Goal: Book appointment/travel/reservation

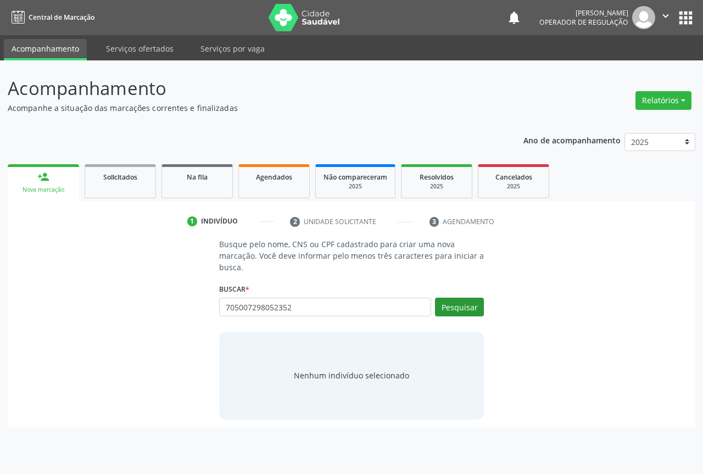
type input "705007298052352"
click at [450, 311] on button "Pesquisar" at bounding box center [459, 307] width 49 height 19
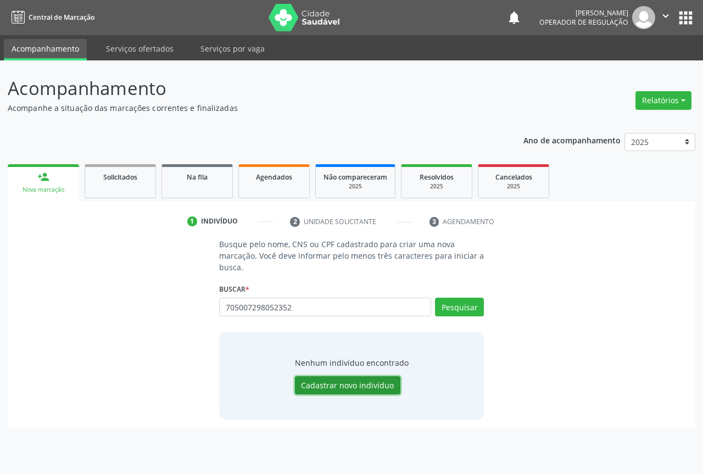
click at [340, 383] on button "Cadastrar novo indivíduo" at bounding box center [347, 385] width 105 height 19
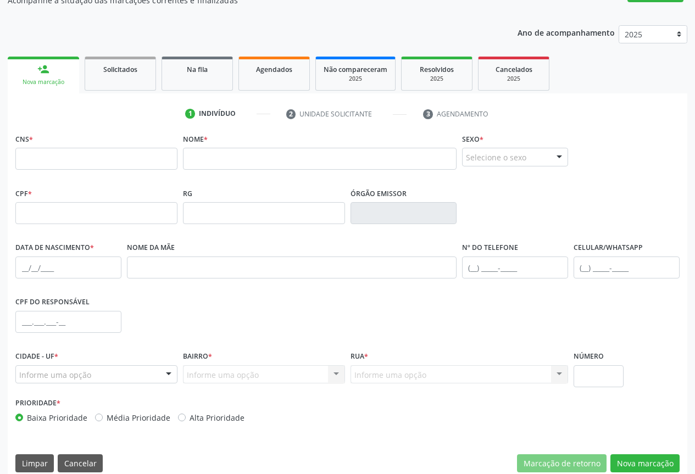
scroll to position [105, 0]
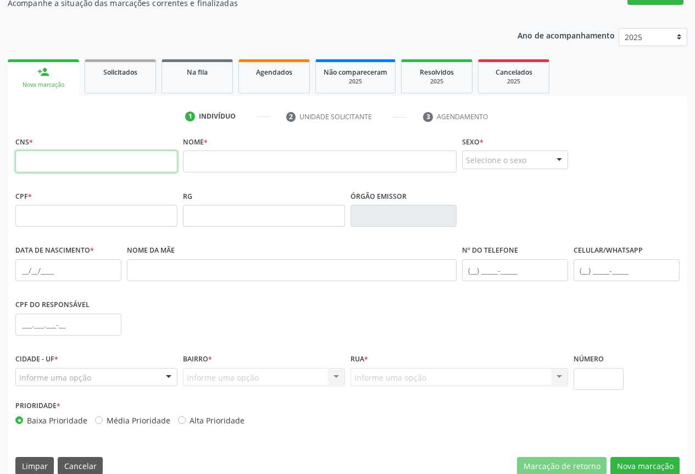
click at [71, 164] on input "text" at bounding box center [96, 161] width 162 height 22
type input "705 0072 9805 2352"
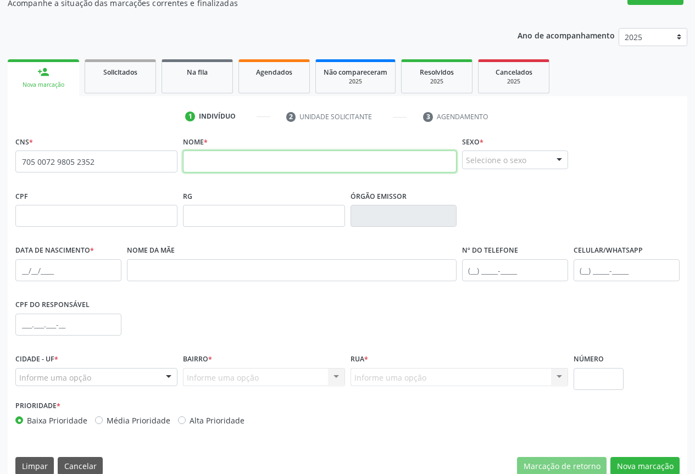
click at [259, 163] on input "text" at bounding box center [319, 161] width 273 height 22
drag, startPoint x: 184, startPoint y: 161, endPoint x: 244, endPoint y: 164, distance: 59.9
click at [244, 164] on input "ivanilde" at bounding box center [319, 161] width 273 height 22
type input "[PERSON_NAME]"
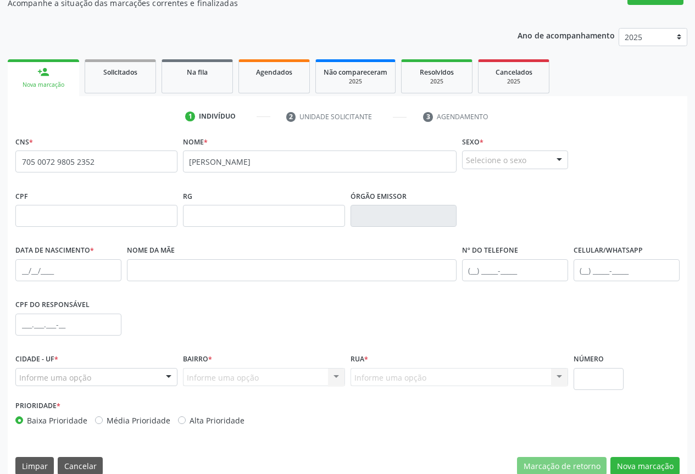
click at [561, 159] on div at bounding box center [559, 160] width 16 height 19
click at [504, 198] on span "Feminino" at bounding box center [488, 202] width 38 height 12
click at [586, 269] on input "text" at bounding box center [626, 270] width 106 height 22
type input "[PHONE_NUMBER]"
click at [29, 270] on input "text" at bounding box center [68, 270] width 106 height 22
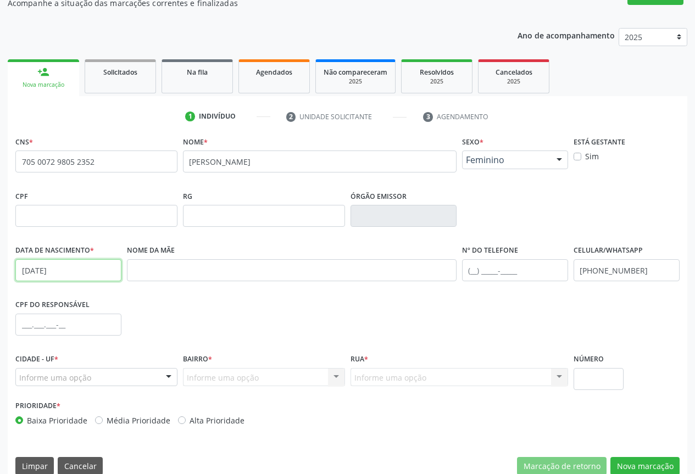
scroll to position [121, 0]
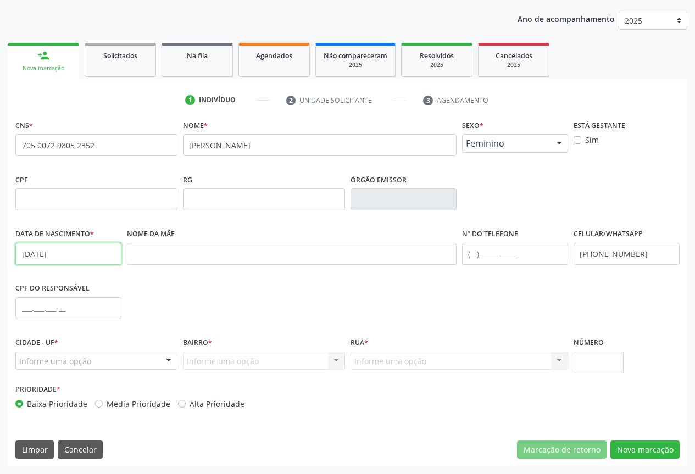
type input "[DATE]"
click at [168, 361] on div at bounding box center [168, 361] width 16 height 19
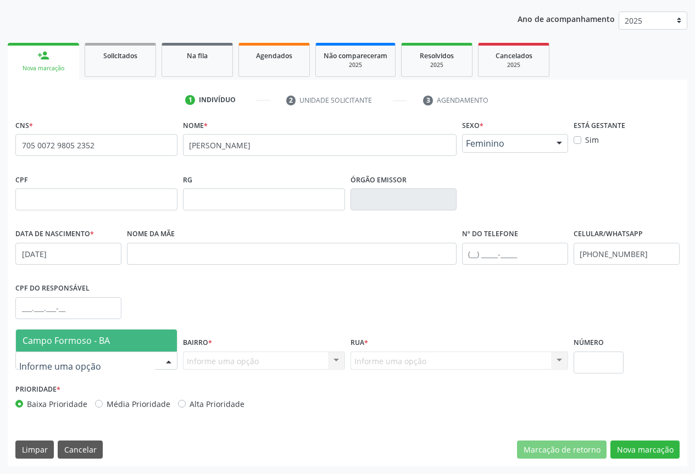
click at [160, 339] on span "Campo Formoso - BA" at bounding box center [96, 340] width 161 height 22
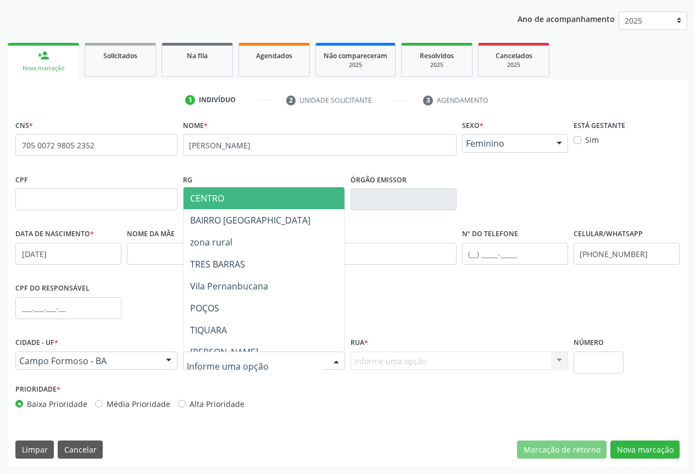
click at [332, 359] on div at bounding box center [336, 361] width 16 height 19
type input "CARA"
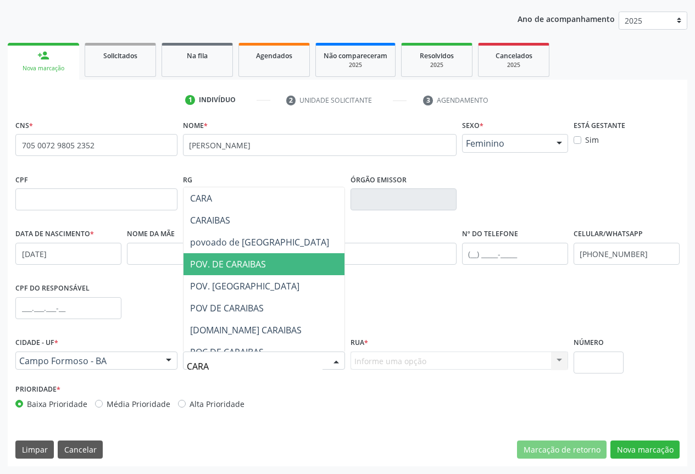
click at [251, 261] on span "POV. DE CARAIBAS" at bounding box center [228, 264] width 76 height 12
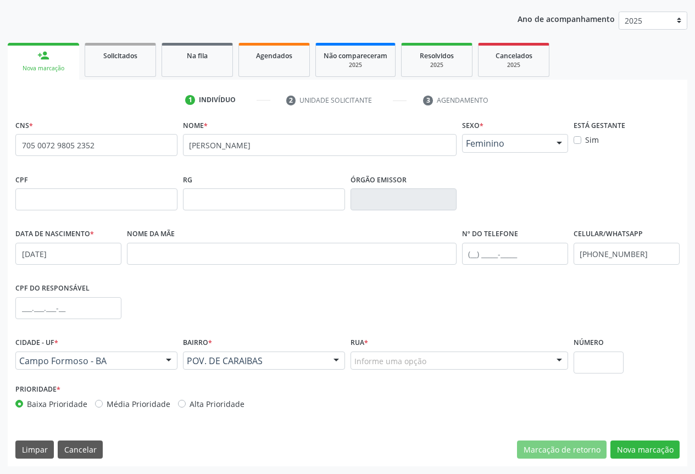
click at [559, 357] on div at bounding box center [559, 361] width 16 height 19
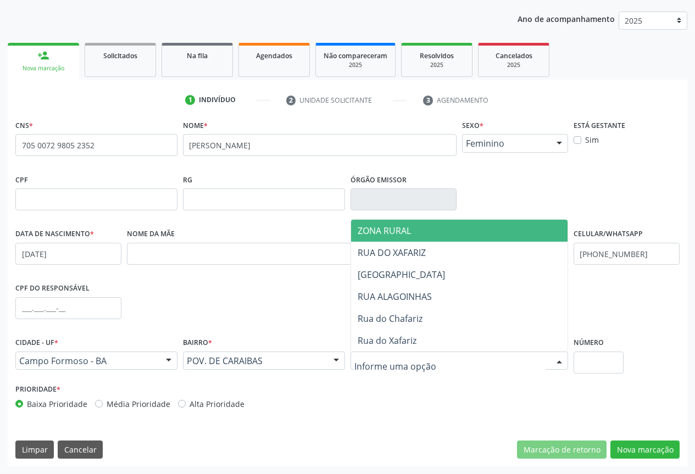
click at [362, 227] on span "ZONA RURAL" at bounding box center [383, 231] width 53 height 12
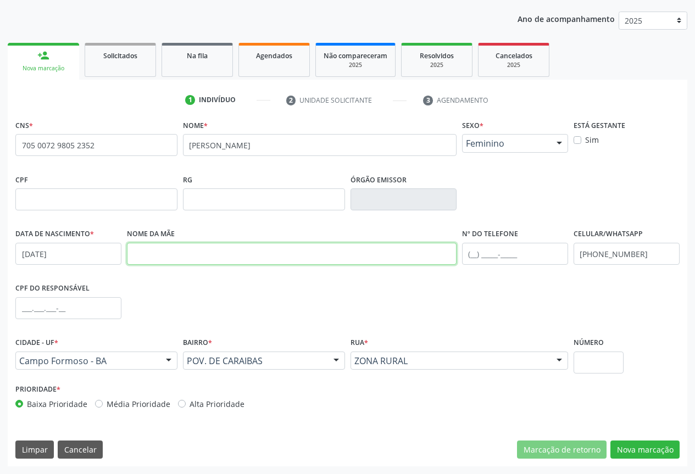
click at [219, 250] on input "text" at bounding box center [291, 254] width 329 height 22
click at [156, 253] on input "[PERSON_NAME]" at bounding box center [291, 254] width 329 height 22
type input "[PERSON_NAME]"
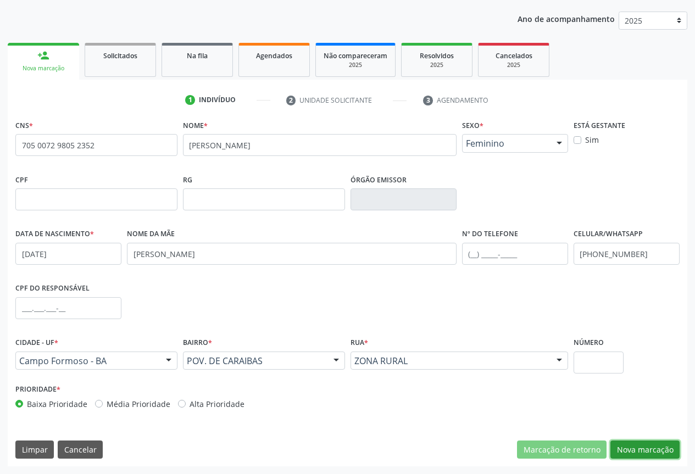
click at [650, 451] on button "Nova marcação" at bounding box center [644, 449] width 69 height 19
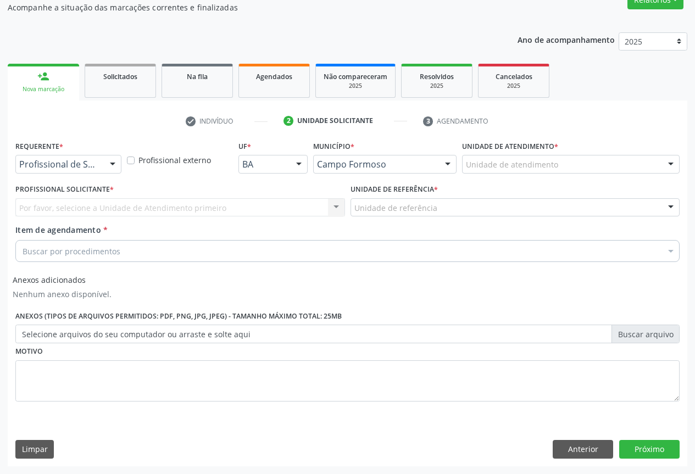
scroll to position [100, 0]
click at [113, 163] on div at bounding box center [112, 164] width 16 height 19
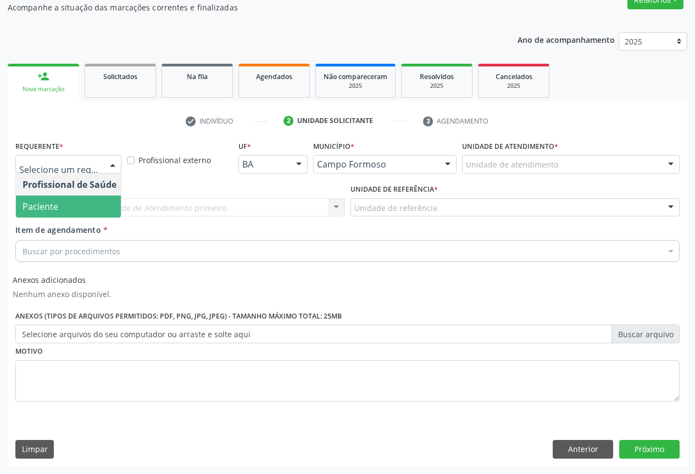
click at [76, 203] on span "Paciente" at bounding box center [69, 206] width 107 height 22
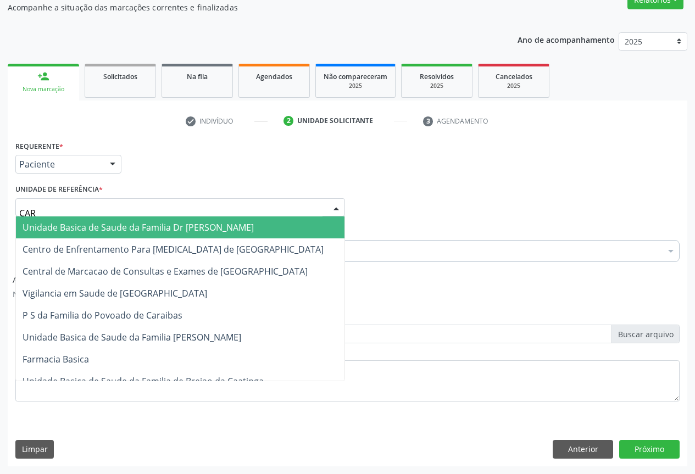
type input "CARA"
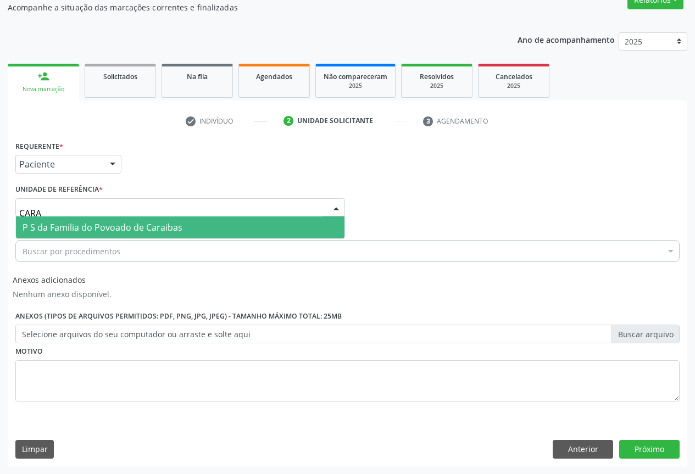
click at [92, 231] on span "P S da Familia do Povoado de Caraibas" at bounding box center [103, 227] width 160 height 12
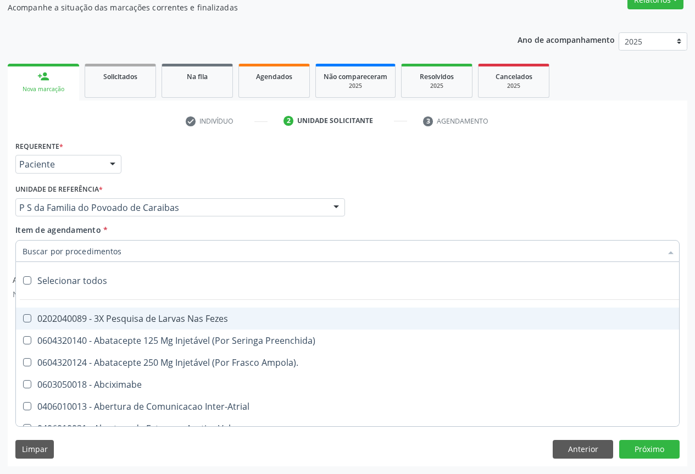
click at [44, 253] on input "Item de agendamento *" at bounding box center [342, 251] width 639 height 22
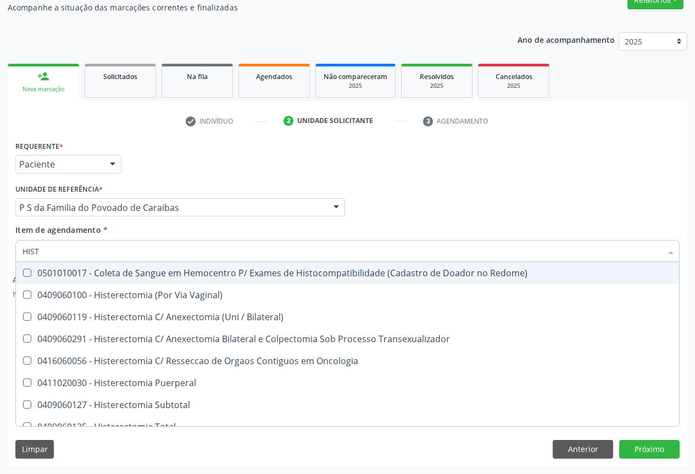
type input "HISTE"
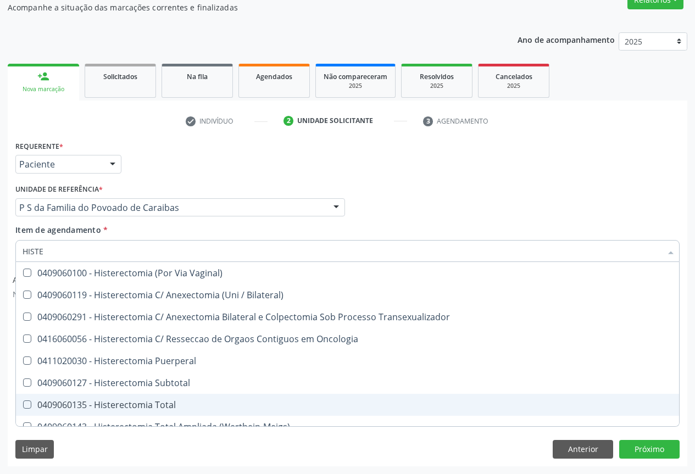
click at [141, 407] on div "0409060135 - Histerectomia Total" at bounding box center [348, 404] width 650 height 9
checkbox Total "true"
click at [651, 450] on button "Próximo" at bounding box center [649, 449] width 60 height 19
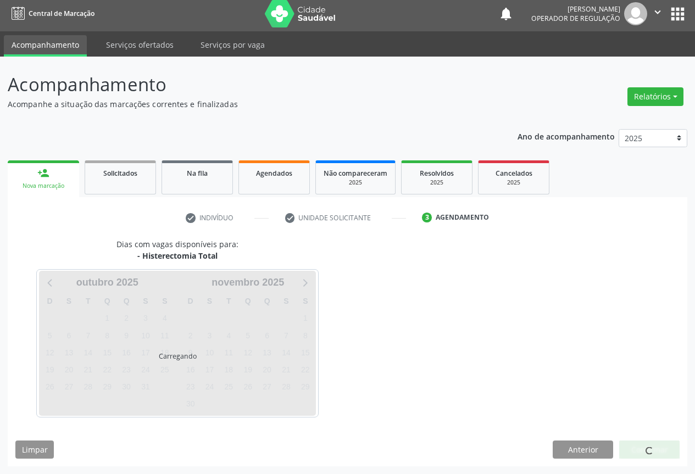
scroll to position [4, 0]
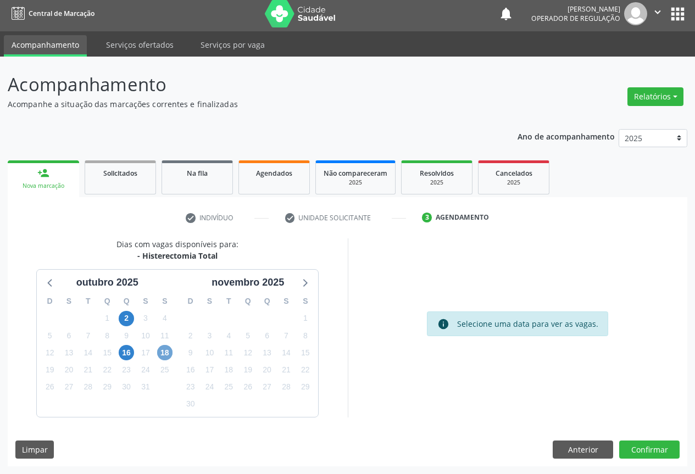
click at [167, 354] on span "18" at bounding box center [164, 352] width 15 height 15
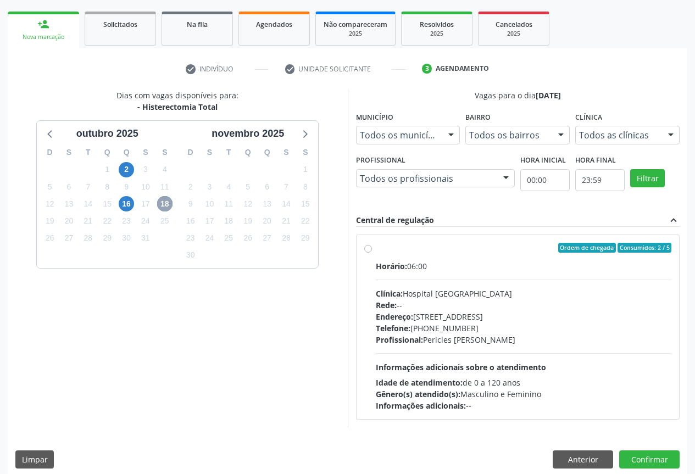
scroll to position [163, 0]
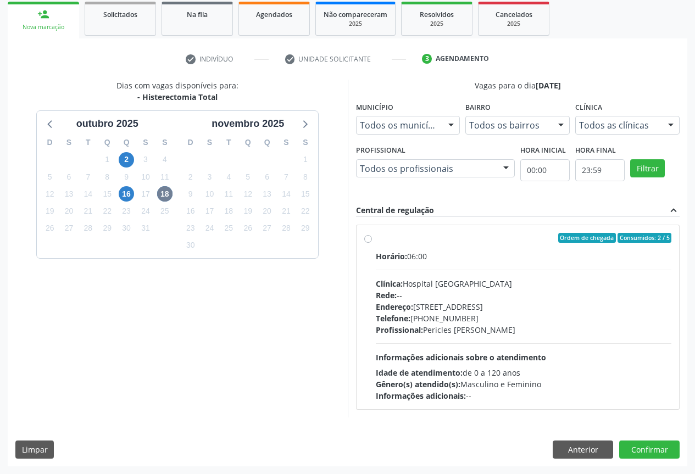
click at [376, 238] on label "Ordem de chegada Consumidos: 2 / 5 Horário: 06:00 Clínica: Hospital [GEOGRAPHIC…" at bounding box center [524, 317] width 296 height 169
click at [367, 238] on input "Ordem de chegada Consumidos: 2 / 5 Horário: 06:00 Clínica: Hospital [GEOGRAPHIC…" at bounding box center [368, 238] width 8 height 10
radio input "true"
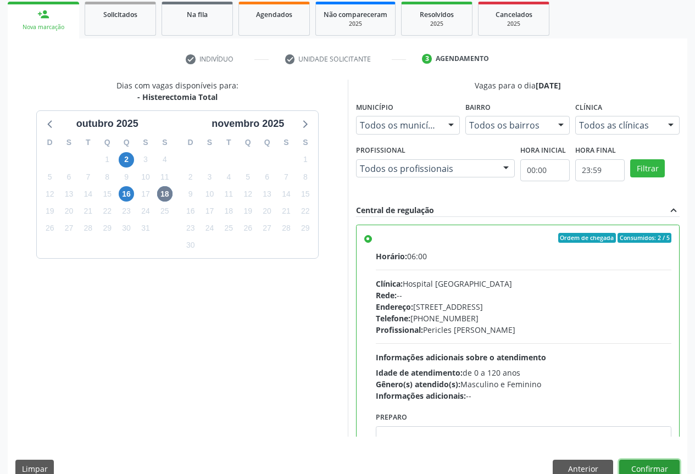
click at [626, 462] on button "Confirmar" at bounding box center [649, 469] width 60 height 19
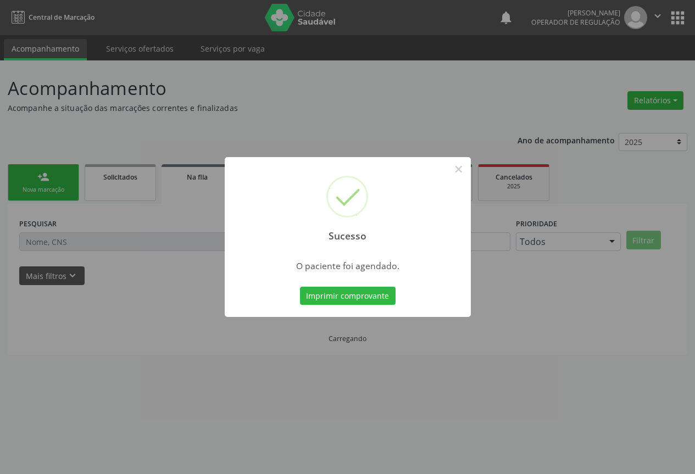
scroll to position [0, 0]
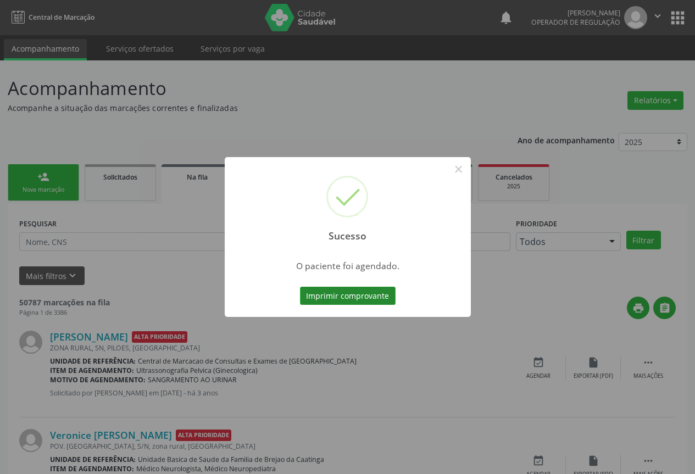
click at [325, 297] on button "Imprimir comprovante" at bounding box center [348, 296] width 96 height 19
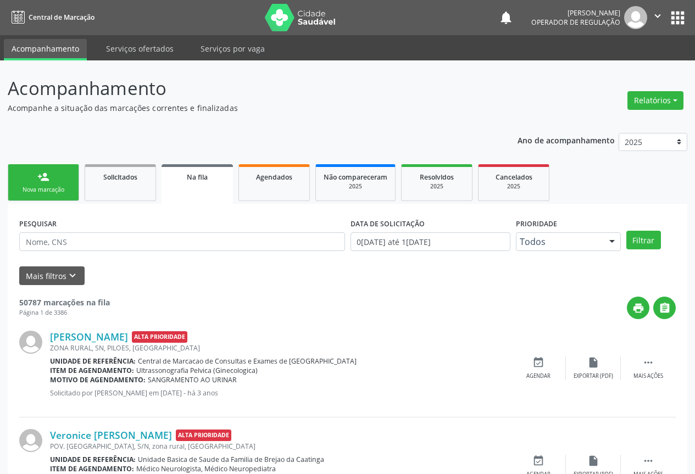
click at [40, 188] on div "Nova marcação" at bounding box center [43, 190] width 55 height 8
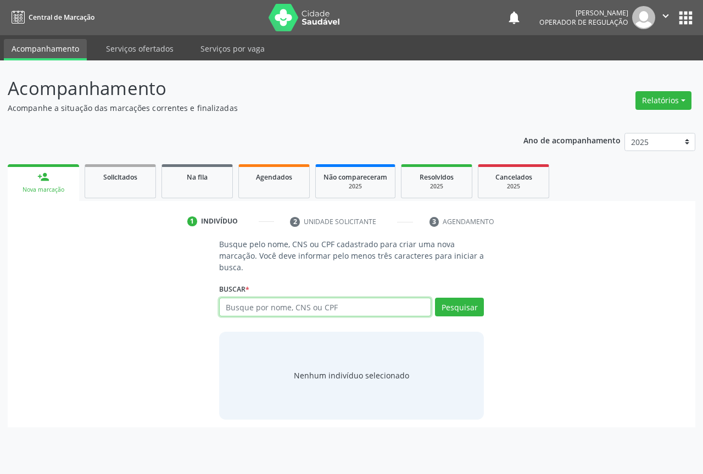
click at [276, 308] on input "text" at bounding box center [325, 307] width 212 height 19
type input "700503516461659"
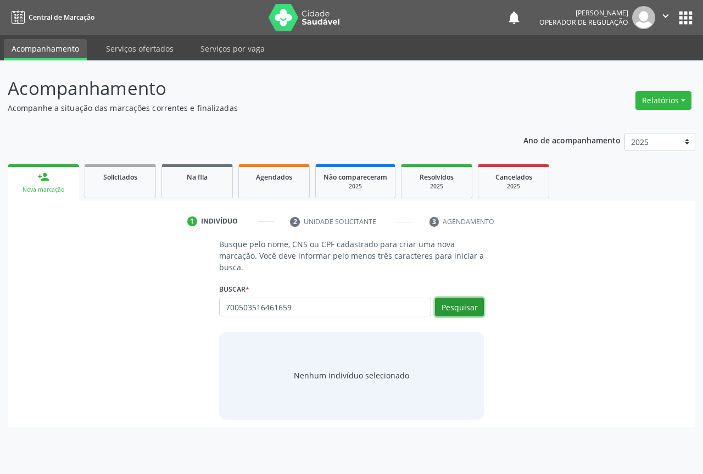
click at [460, 306] on button "Pesquisar" at bounding box center [459, 307] width 49 height 19
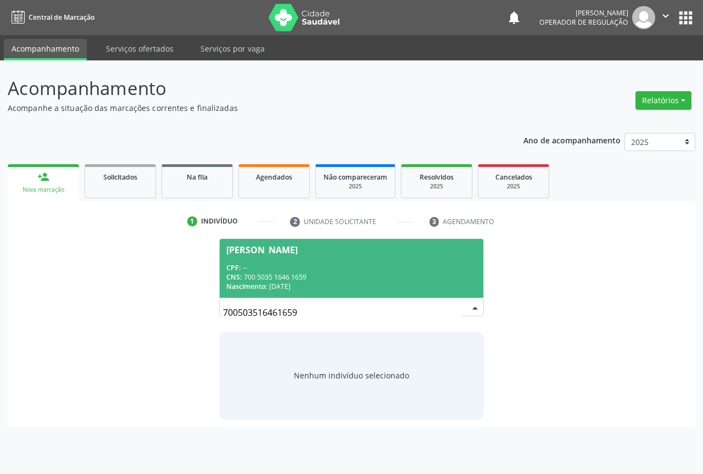
click at [253, 259] on span "[PERSON_NAME] CPF: -- CNS: 700 5035 1646 1659 Nascimento: 2[DATE]" at bounding box center [352, 268] width 264 height 59
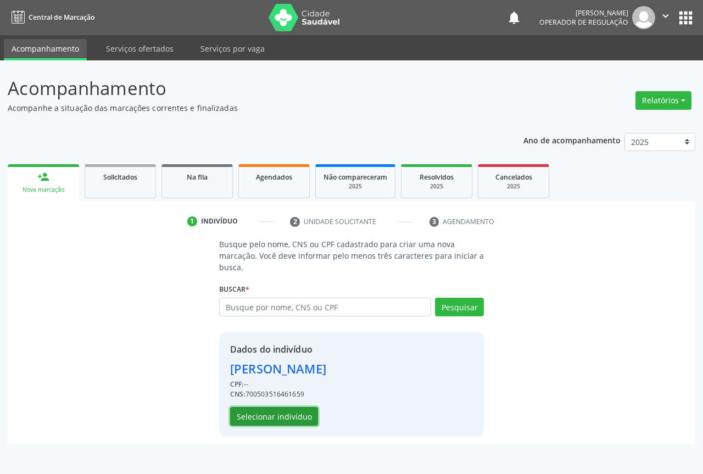
click at [273, 418] on button "Selecionar indivíduo" at bounding box center [274, 416] width 88 height 19
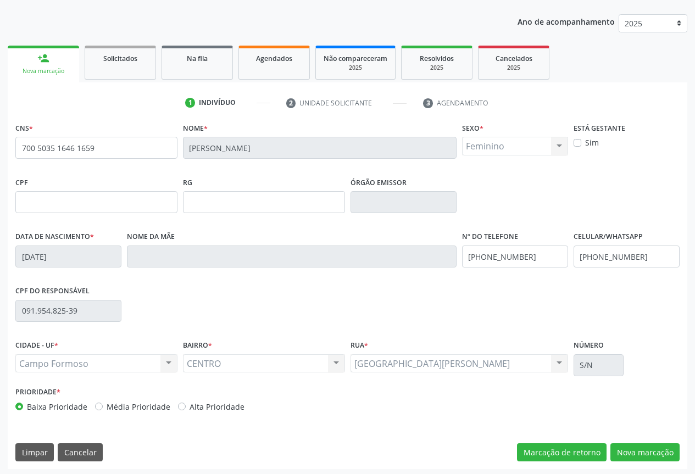
scroll to position [121, 0]
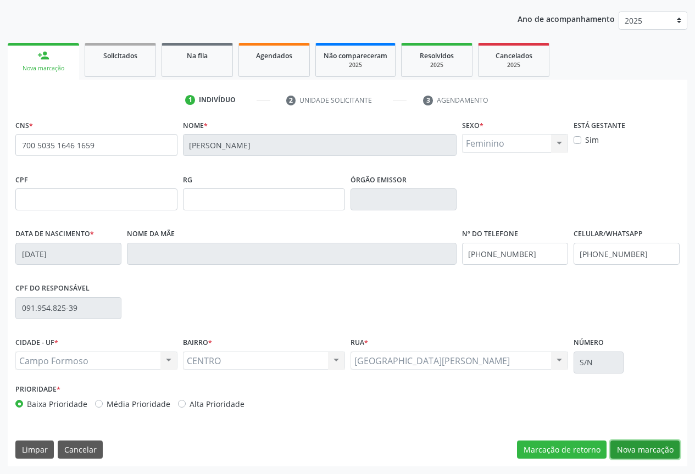
click at [634, 454] on button "Nova marcação" at bounding box center [644, 449] width 69 height 19
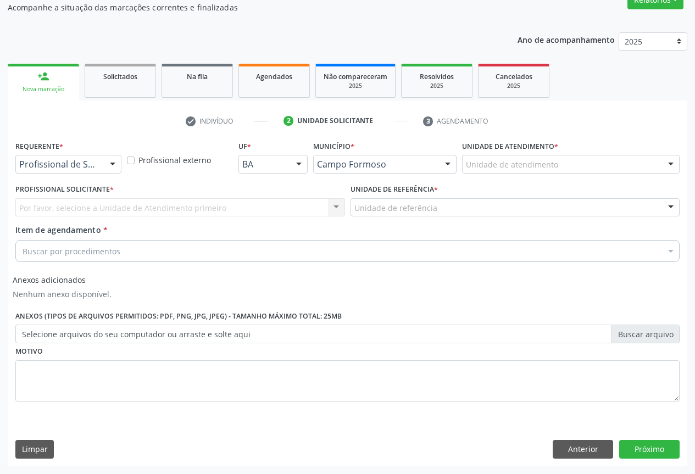
click at [111, 166] on div at bounding box center [112, 164] width 16 height 19
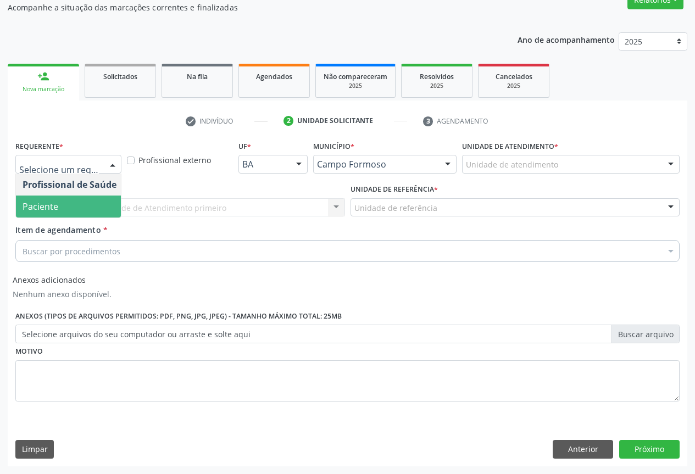
click at [57, 202] on span "Paciente" at bounding box center [41, 206] width 36 height 12
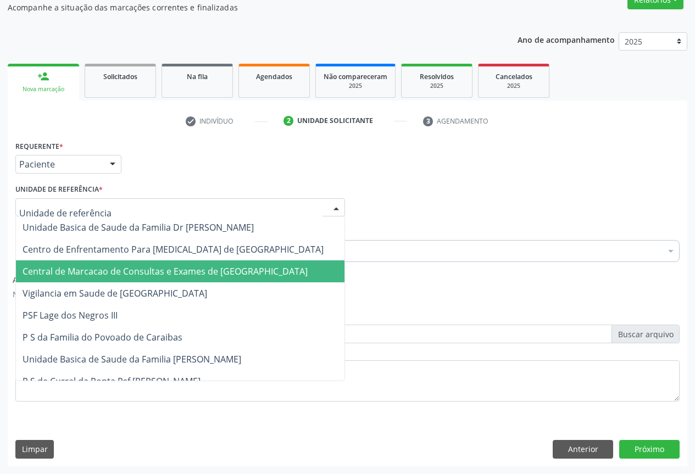
click at [66, 266] on span "Central de Marcacao de Consultas e Exames de [GEOGRAPHIC_DATA]" at bounding box center [165, 271] width 285 height 12
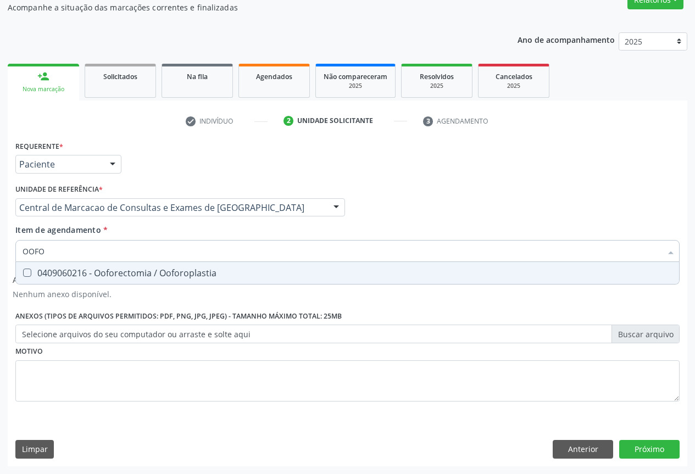
type input "OOFOR"
click at [59, 275] on div "0409060216 - Ooforectomia / Ooforoplastia" at bounding box center [348, 272] width 650 height 9
checkbox Ooforoplastia "true"
click at [640, 452] on button "Próximo" at bounding box center [649, 449] width 60 height 19
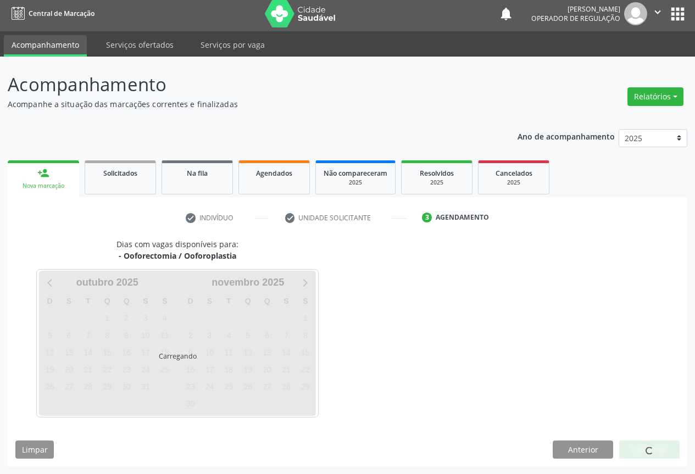
scroll to position [4, 0]
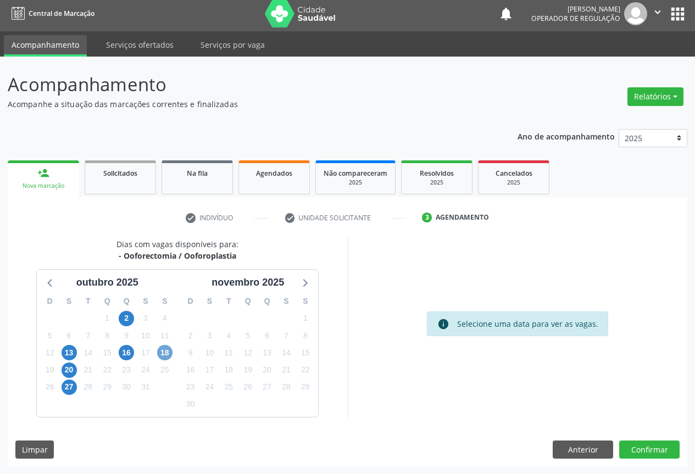
click at [162, 350] on span "18" at bounding box center [164, 352] width 15 height 15
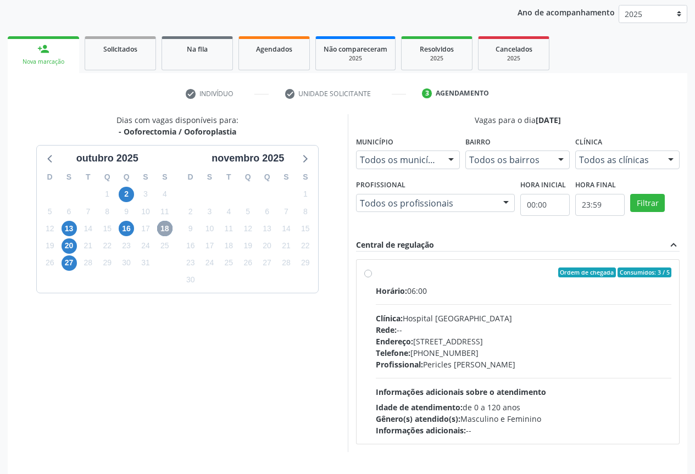
scroll to position [163, 0]
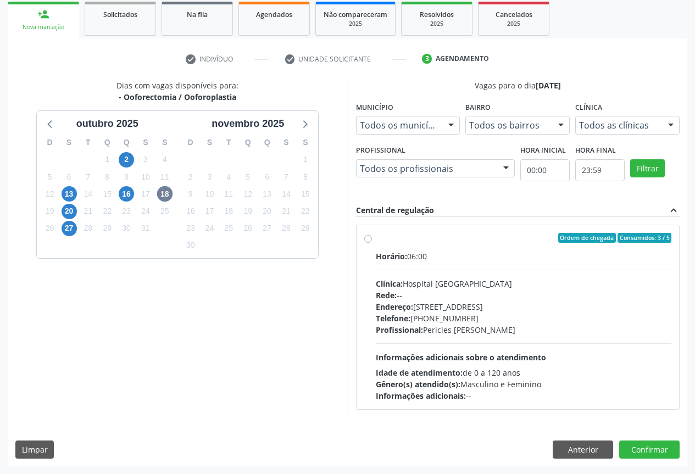
click at [376, 236] on label "Ordem de chegada Consumidos: 3 / 5 Horário: 06:00 Clínica: Hospital [GEOGRAPHIC…" at bounding box center [524, 317] width 296 height 169
click at [366, 236] on input "Ordem de chegada Consumidos: 3 / 5 Horário: 06:00 Clínica: Hospital [GEOGRAPHIC…" at bounding box center [368, 238] width 8 height 10
radio input "true"
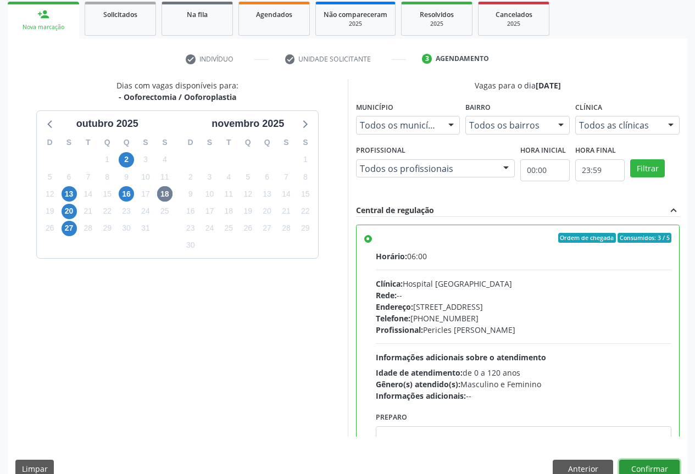
click at [642, 467] on button "Confirmar" at bounding box center [649, 469] width 60 height 19
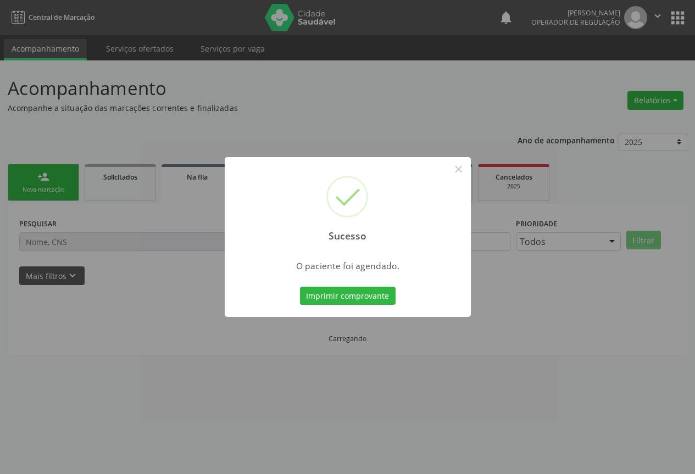
scroll to position [0, 0]
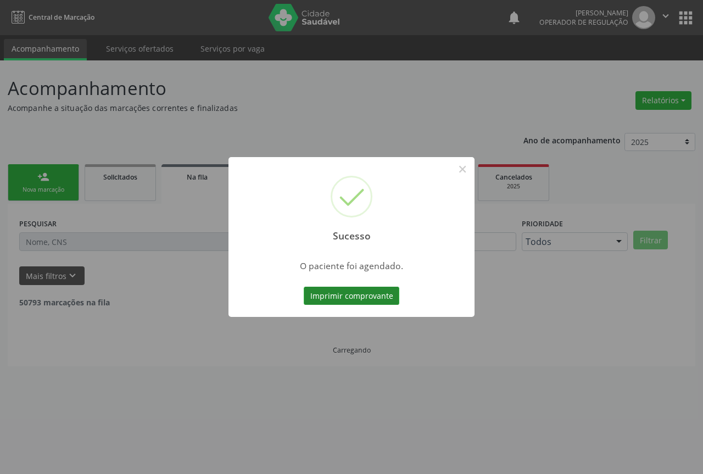
click at [350, 299] on button "Imprimir comprovante" at bounding box center [352, 296] width 96 height 19
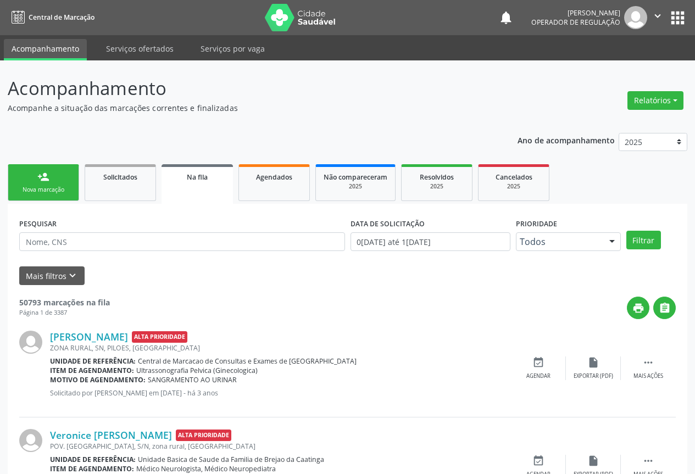
click at [51, 189] on div "Nova marcação" at bounding box center [43, 190] width 55 height 8
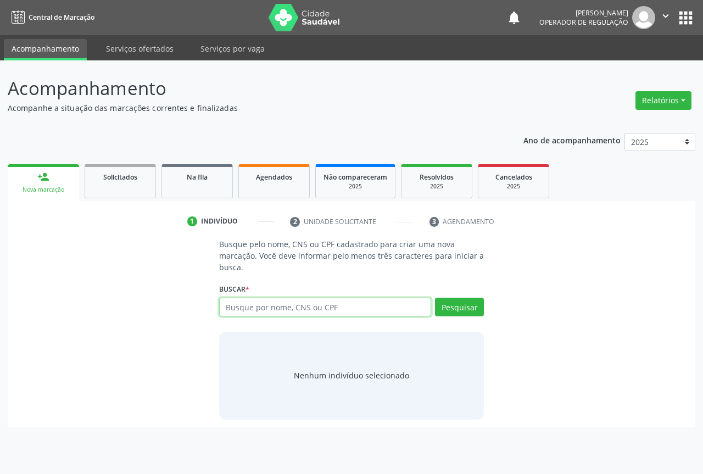
click at [279, 305] on input "text" at bounding box center [325, 307] width 212 height 19
click at [228, 309] on input "text" at bounding box center [325, 307] width 212 height 19
type input "708409798184862"
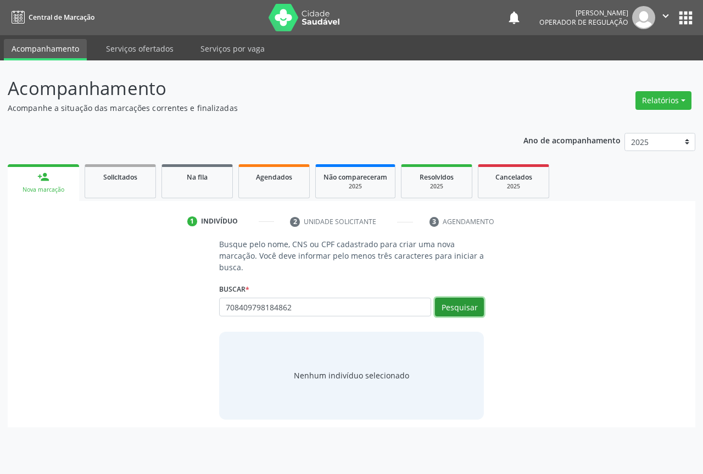
click at [452, 307] on button "Pesquisar" at bounding box center [459, 307] width 49 height 19
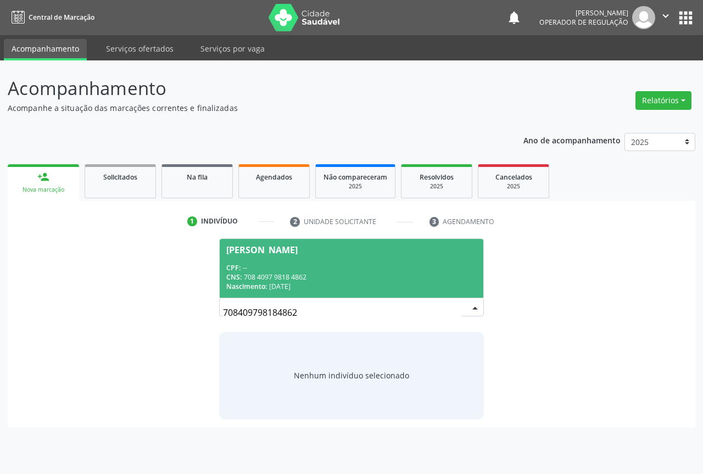
click at [240, 263] on div "CPF: --" at bounding box center [351, 267] width 250 height 9
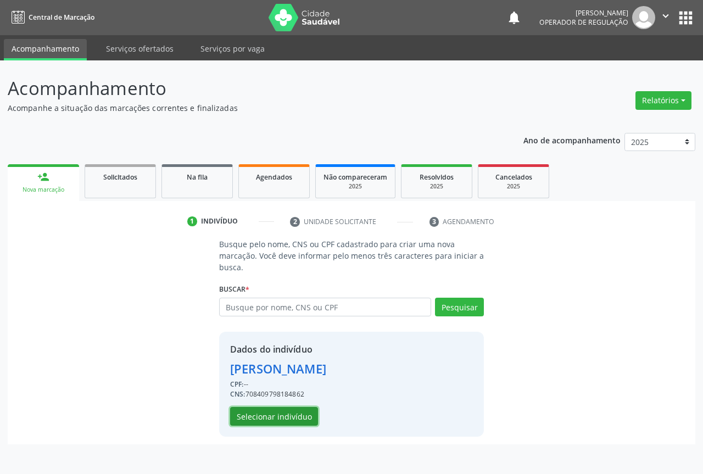
click at [271, 417] on button "Selecionar indivíduo" at bounding box center [274, 416] width 88 height 19
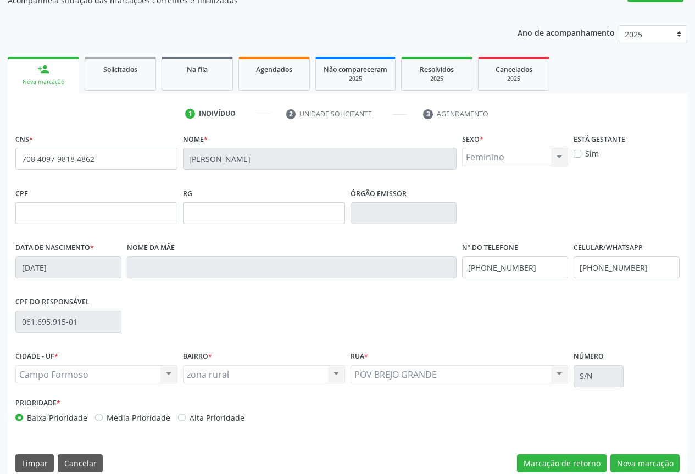
scroll to position [121, 0]
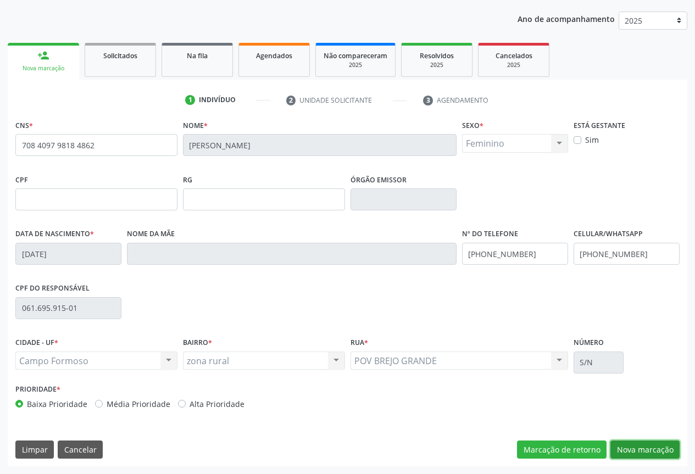
click at [628, 449] on button "Nova marcação" at bounding box center [644, 449] width 69 height 19
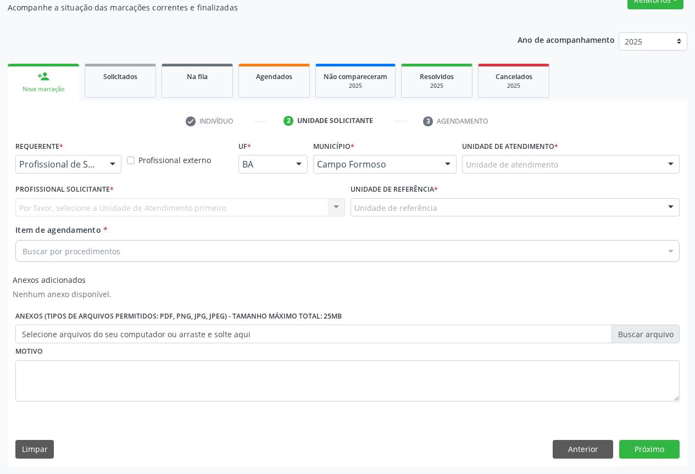
scroll to position [100, 0]
click at [113, 164] on div at bounding box center [112, 164] width 16 height 19
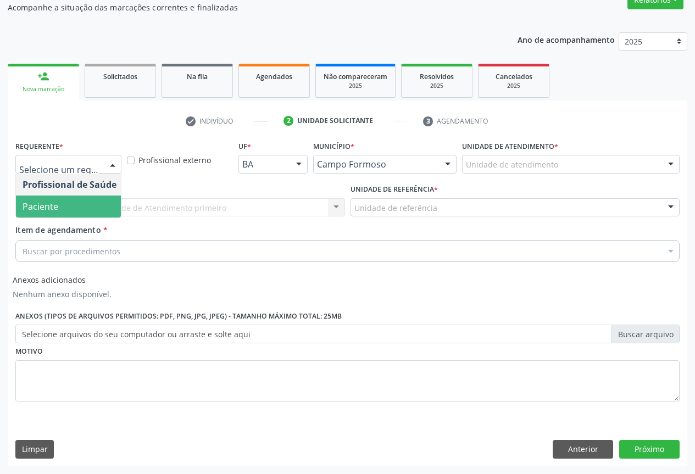
click at [73, 209] on span "Paciente" at bounding box center [69, 206] width 107 height 22
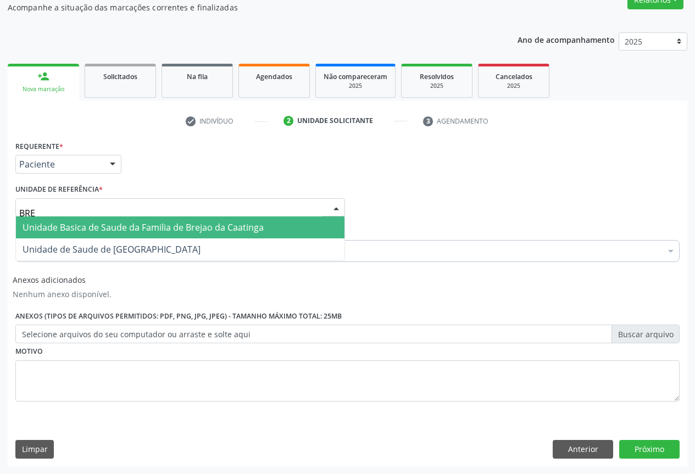
type input "BREJ"
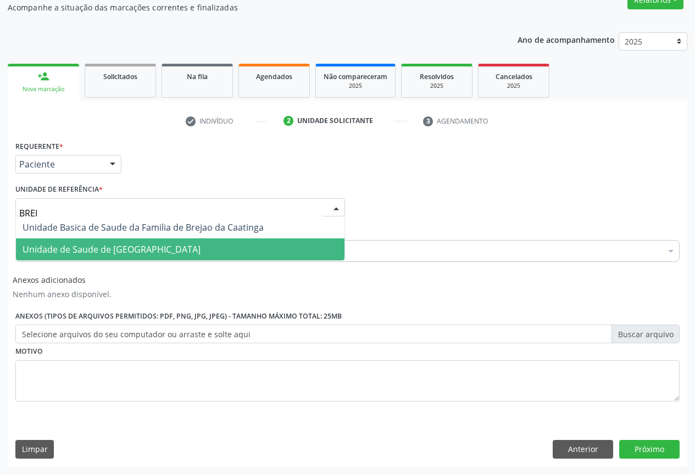
click at [96, 244] on span "Unidade de Saude de [GEOGRAPHIC_DATA]" at bounding box center [112, 249] width 178 height 12
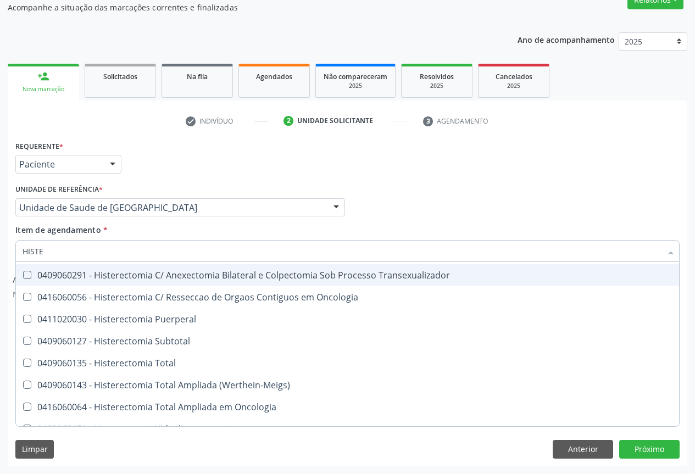
scroll to position [46, 0]
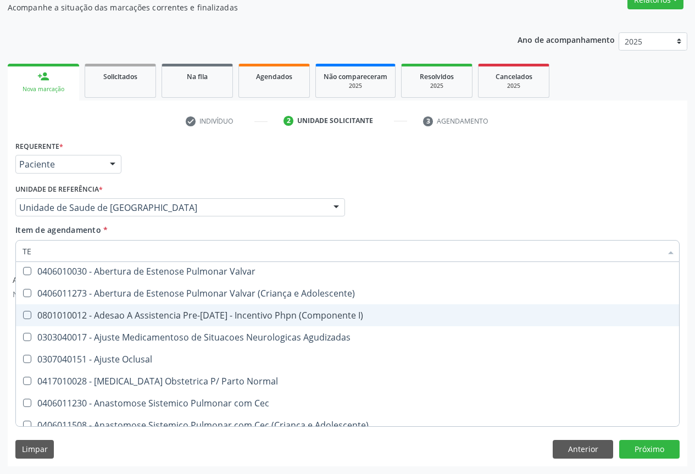
type input "E"
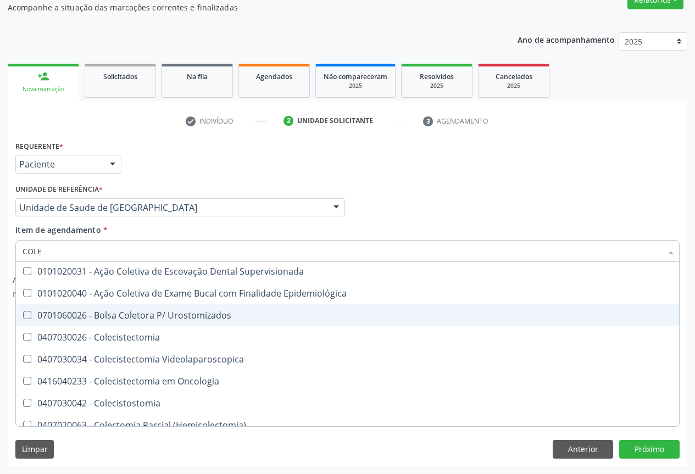
type input "COLEC"
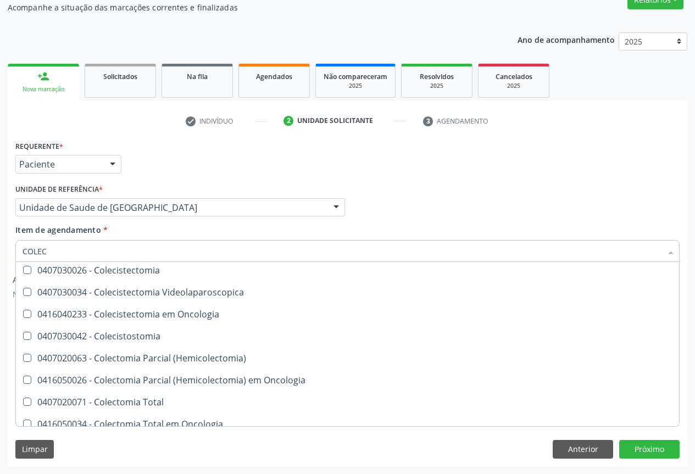
scroll to position [0, 0]
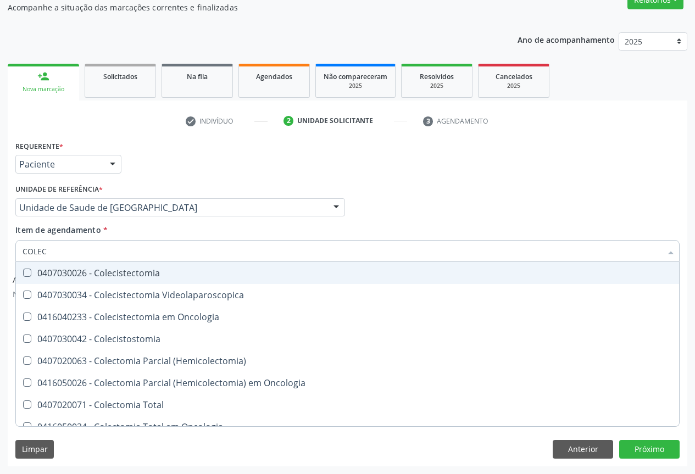
click at [116, 271] on div "0407030026 - Colecistectomia" at bounding box center [348, 272] width 650 height 9
checkbox Colecistectomia "true"
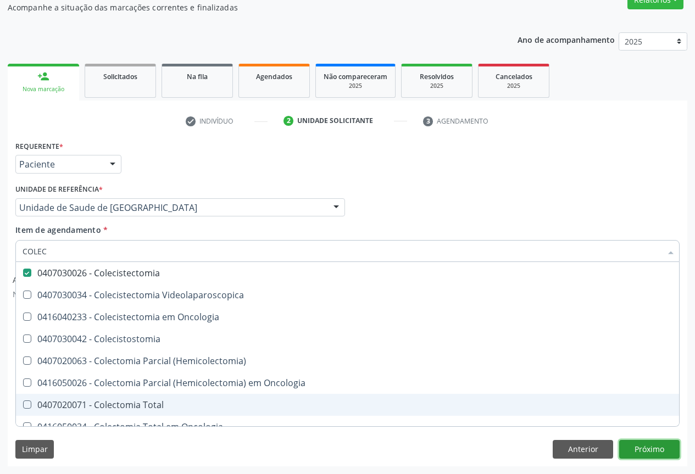
click at [646, 446] on button "Próximo" at bounding box center [649, 449] width 60 height 19
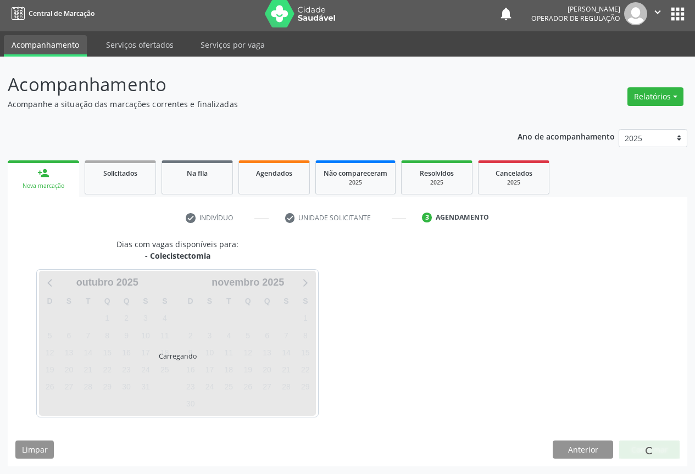
scroll to position [4, 0]
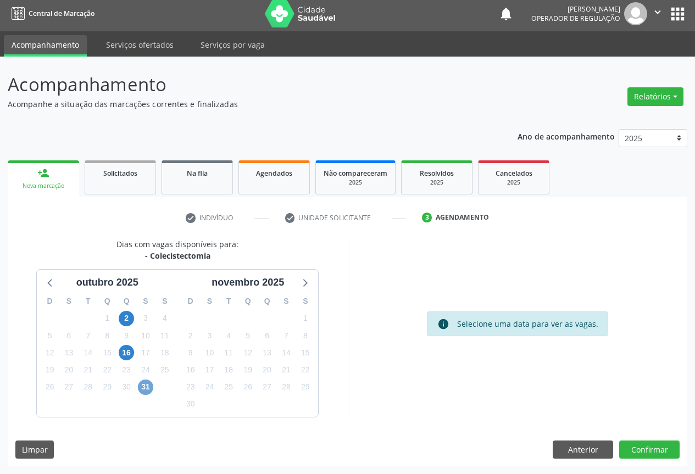
click at [145, 383] on span "31" at bounding box center [145, 386] width 15 height 15
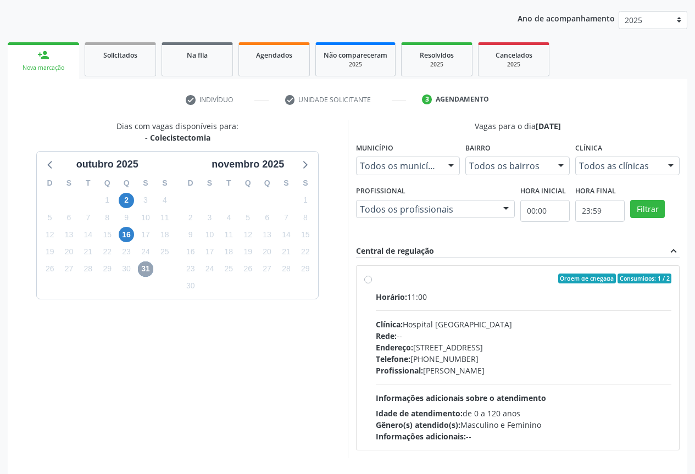
scroll to position [163, 0]
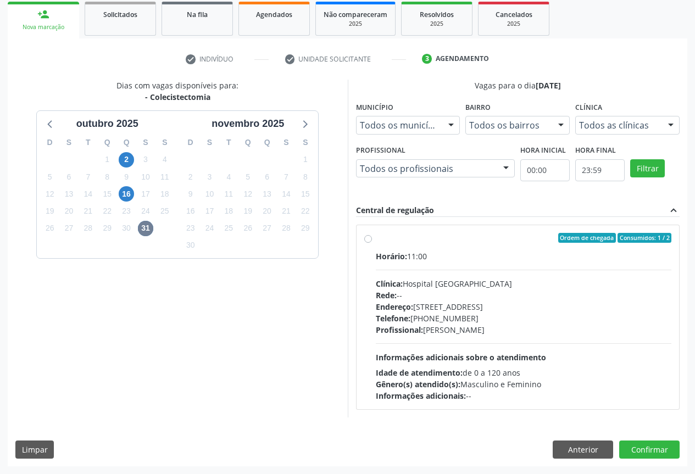
click at [376, 238] on label "Ordem de chegada Consumidos: 1 / 2 Horário: 11:00 Clínica: Hospital [GEOGRAPHIC…" at bounding box center [524, 317] width 296 height 169
click at [366, 238] on input "Ordem de chegada Consumidos: 1 / 2 Horário: 11:00 Clínica: Hospital [GEOGRAPHIC…" at bounding box center [368, 238] width 8 height 10
radio input "true"
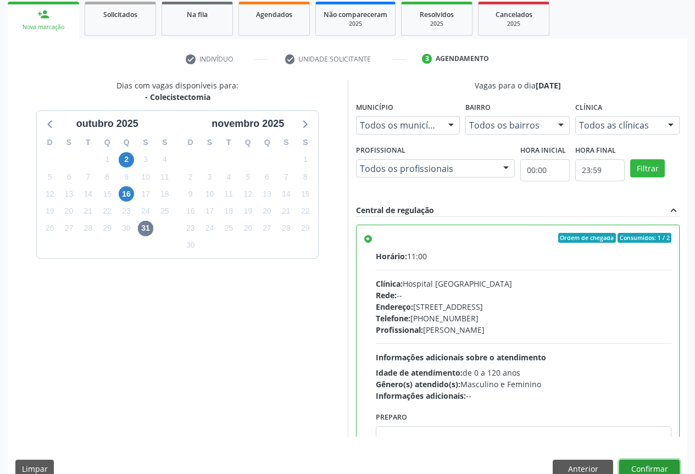
click at [646, 466] on button "Confirmar" at bounding box center [649, 469] width 60 height 19
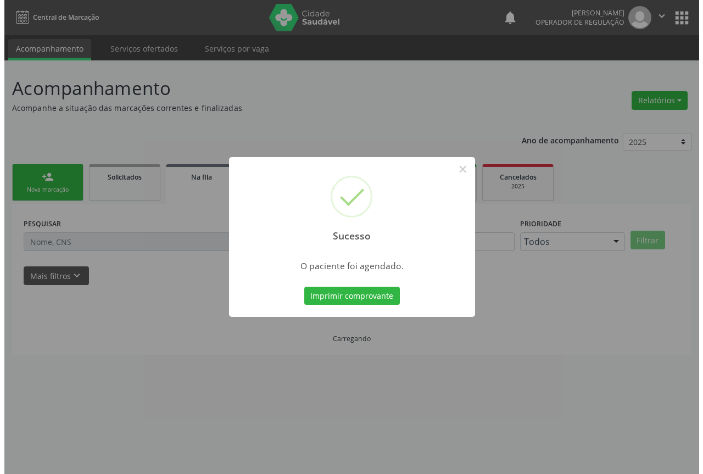
scroll to position [0, 0]
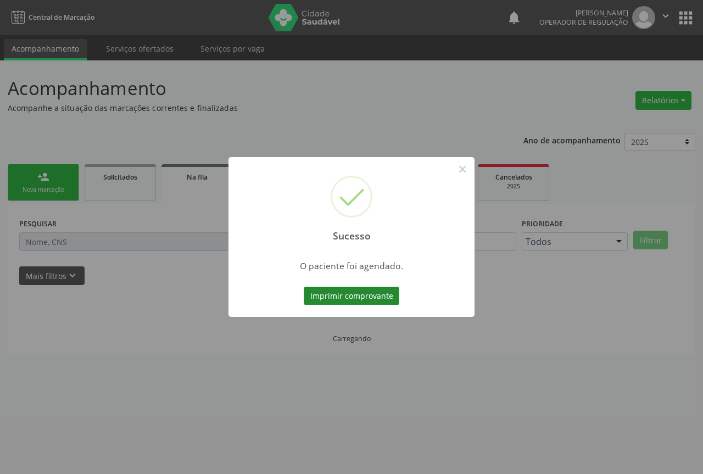
click at [343, 293] on button "Imprimir comprovante" at bounding box center [352, 296] width 96 height 19
